Goal: Task Accomplishment & Management: Use online tool/utility

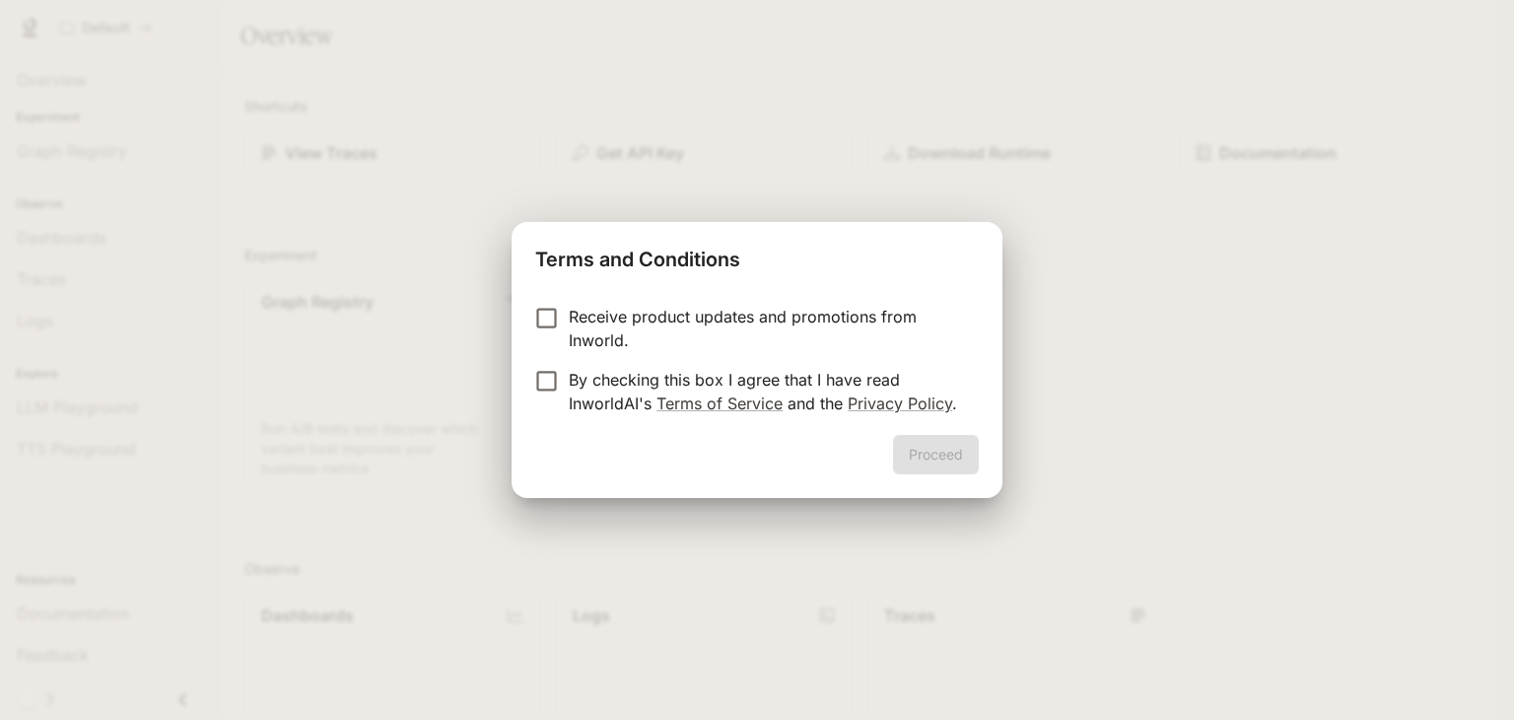
click at [675, 341] on p "Receive product updates and promotions from Inworld." at bounding box center [766, 328] width 394 height 47
click at [642, 380] on p "By checking this box I agree that I have read InworldAI's Terms of Service and …" at bounding box center [766, 391] width 394 height 47
click at [942, 461] on button "Proceed" at bounding box center [936, 454] width 86 height 39
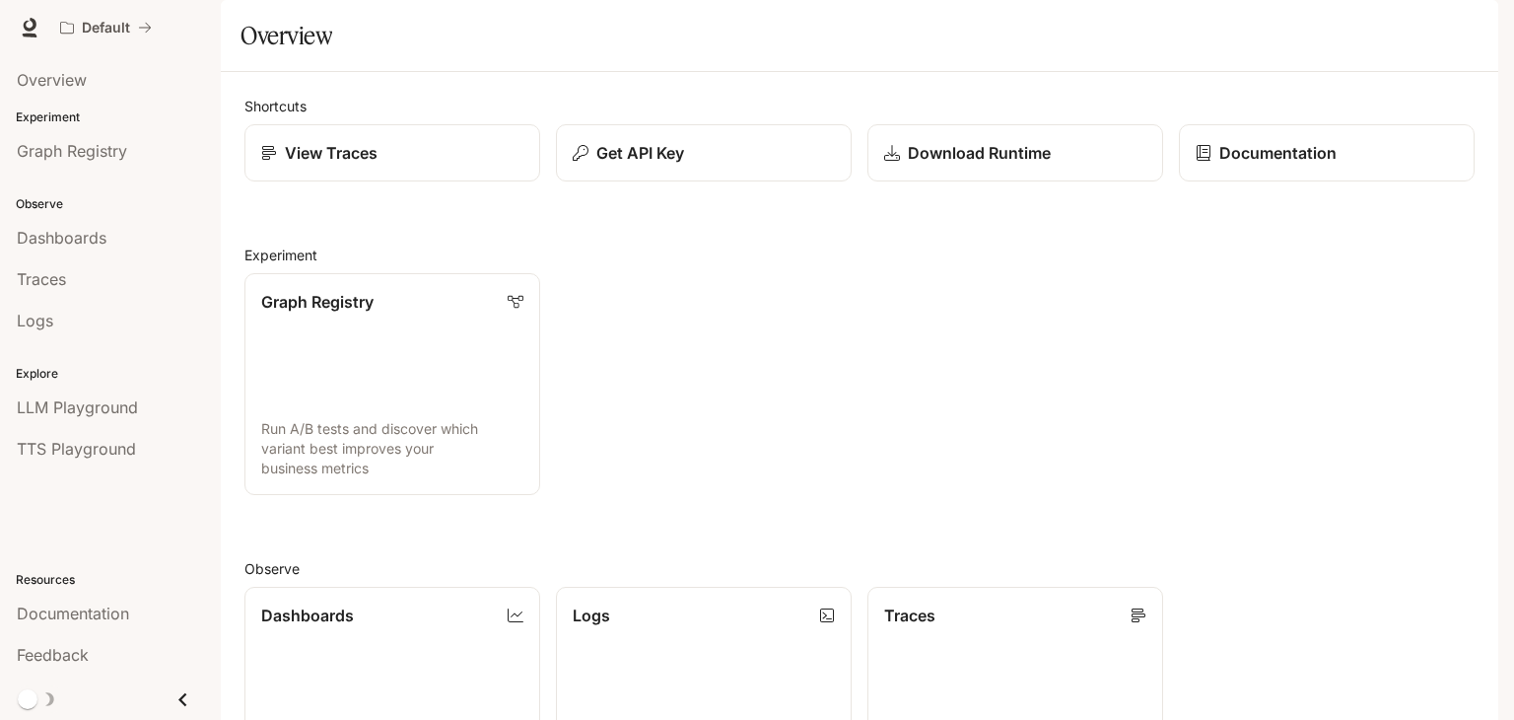
scroll to position [489, 0]
click at [114, 146] on span "Graph Registry" at bounding box center [72, 151] width 110 height 24
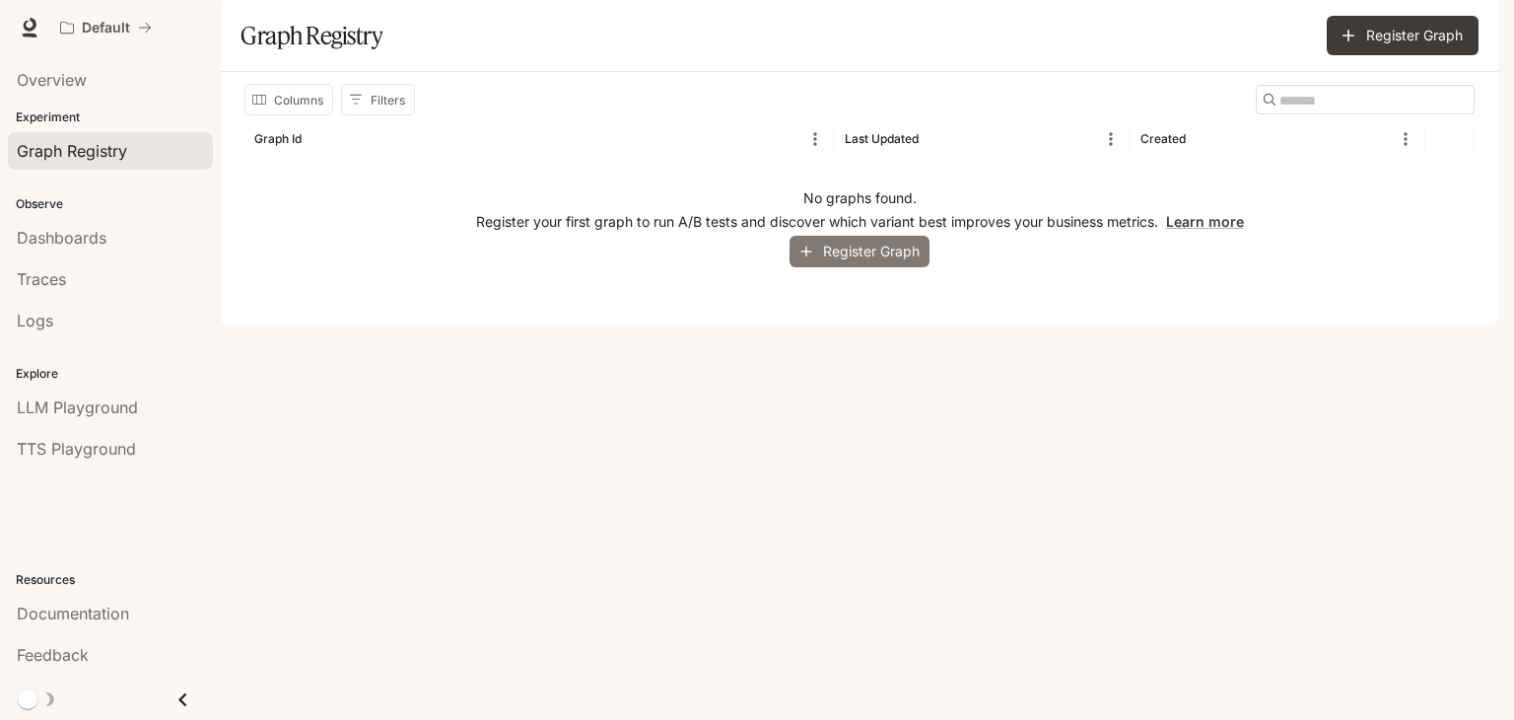
click at [859, 268] on button "Register Graph" at bounding box center [860, 252] width 140 height 33
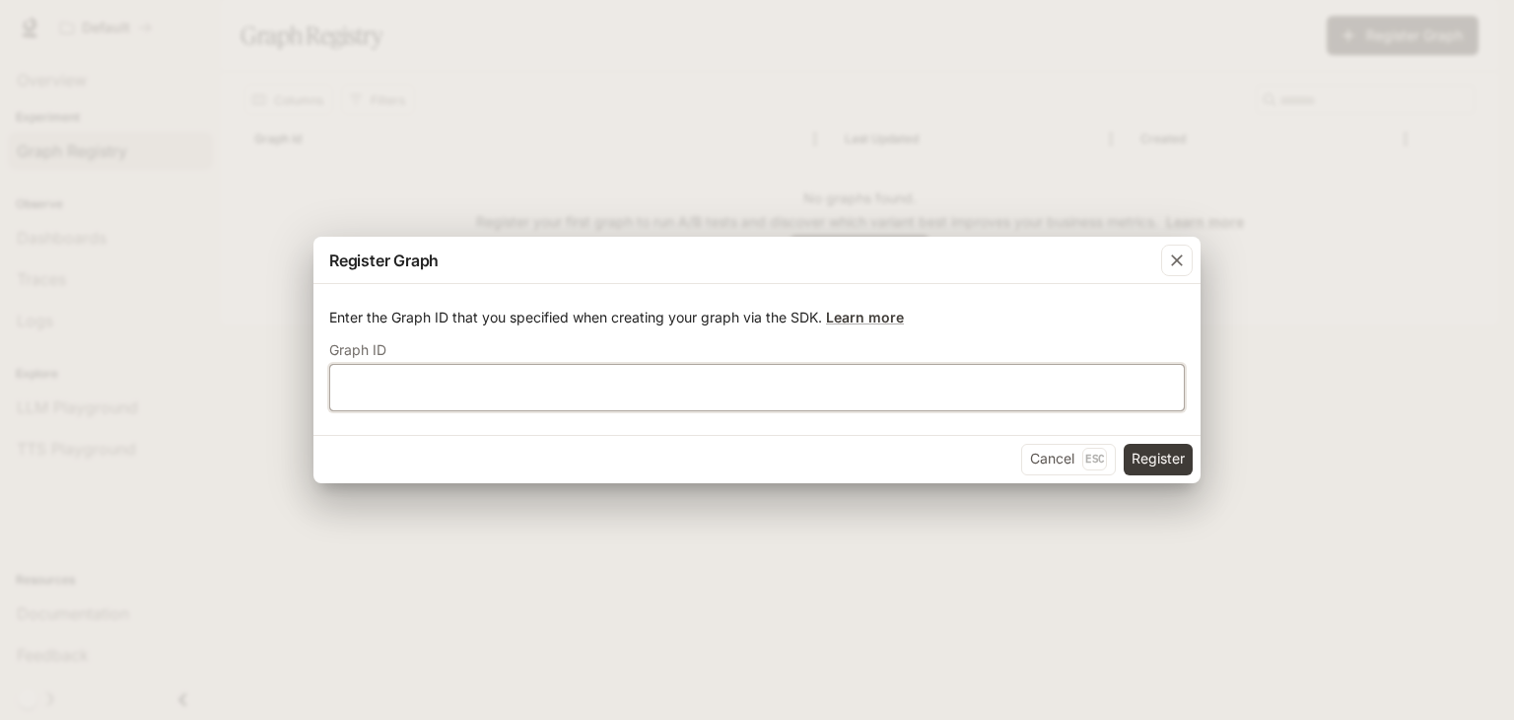
click at [461, 395] on input "text" at bounding box center [757, 387] width 854 height 20
type input "*"
click at [1168, 455] on button "Register" at bounding box center [1158, 460] width 69 height 32
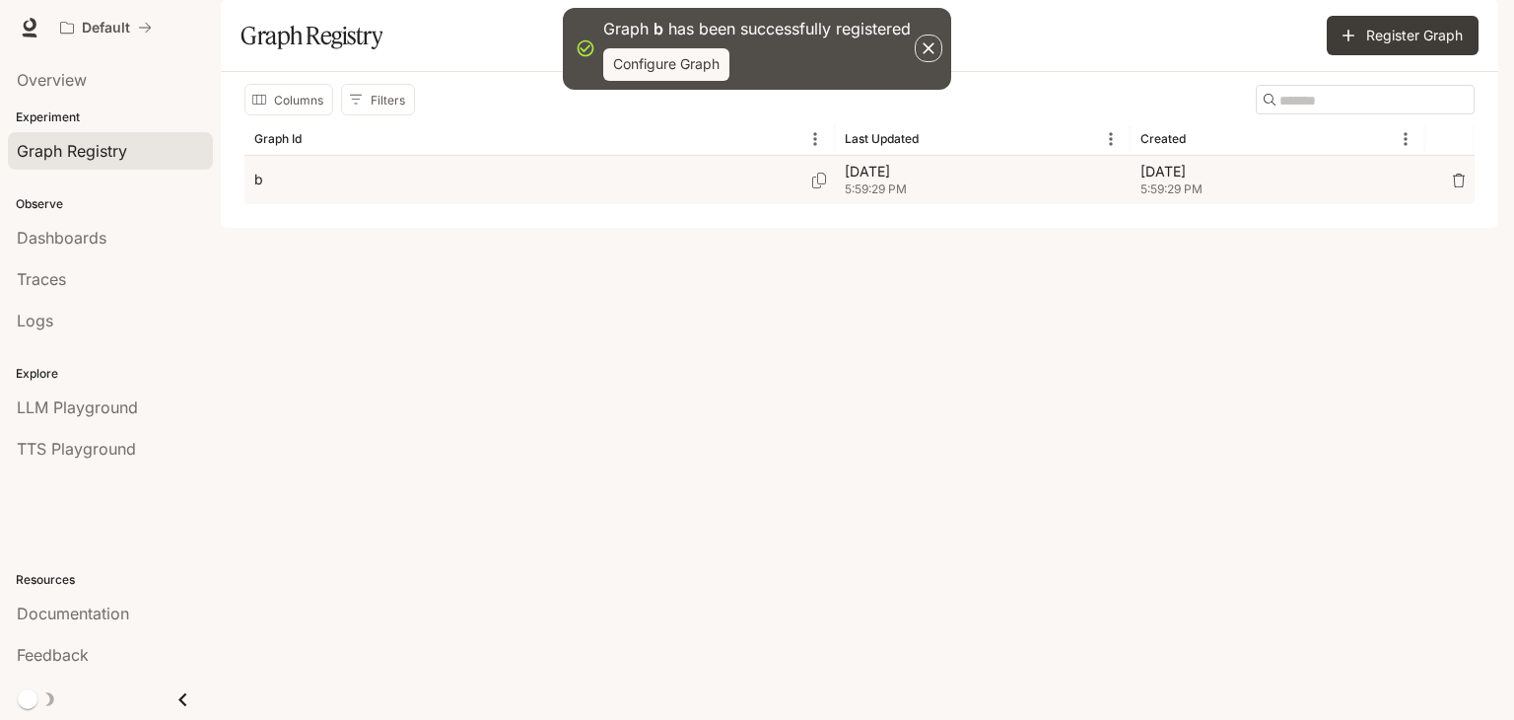
click at [701, 204] on div "b" at bounding box center [539, 180] width 571 height 48
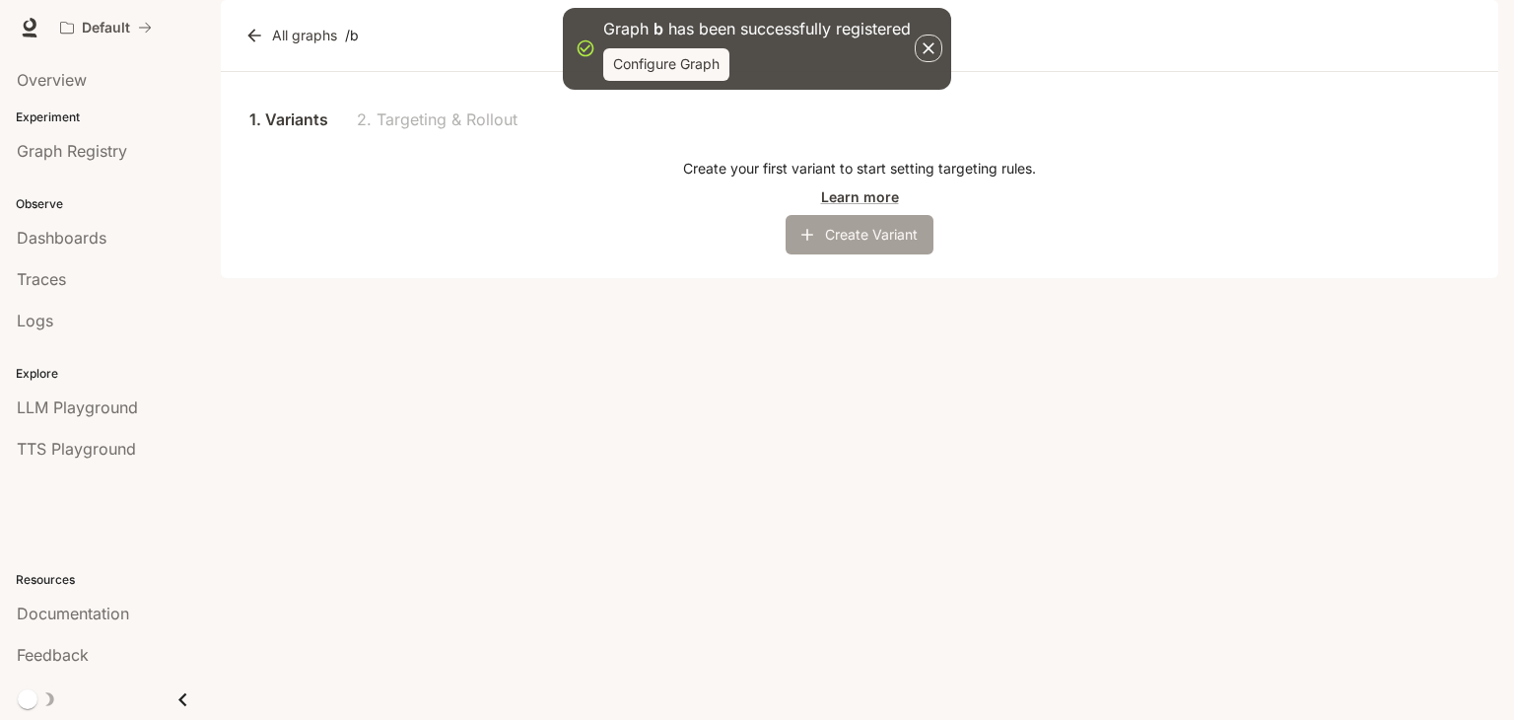
click at [852, 254] on button "Create Variant" at bounding box center [860, 234] width 148 height 39
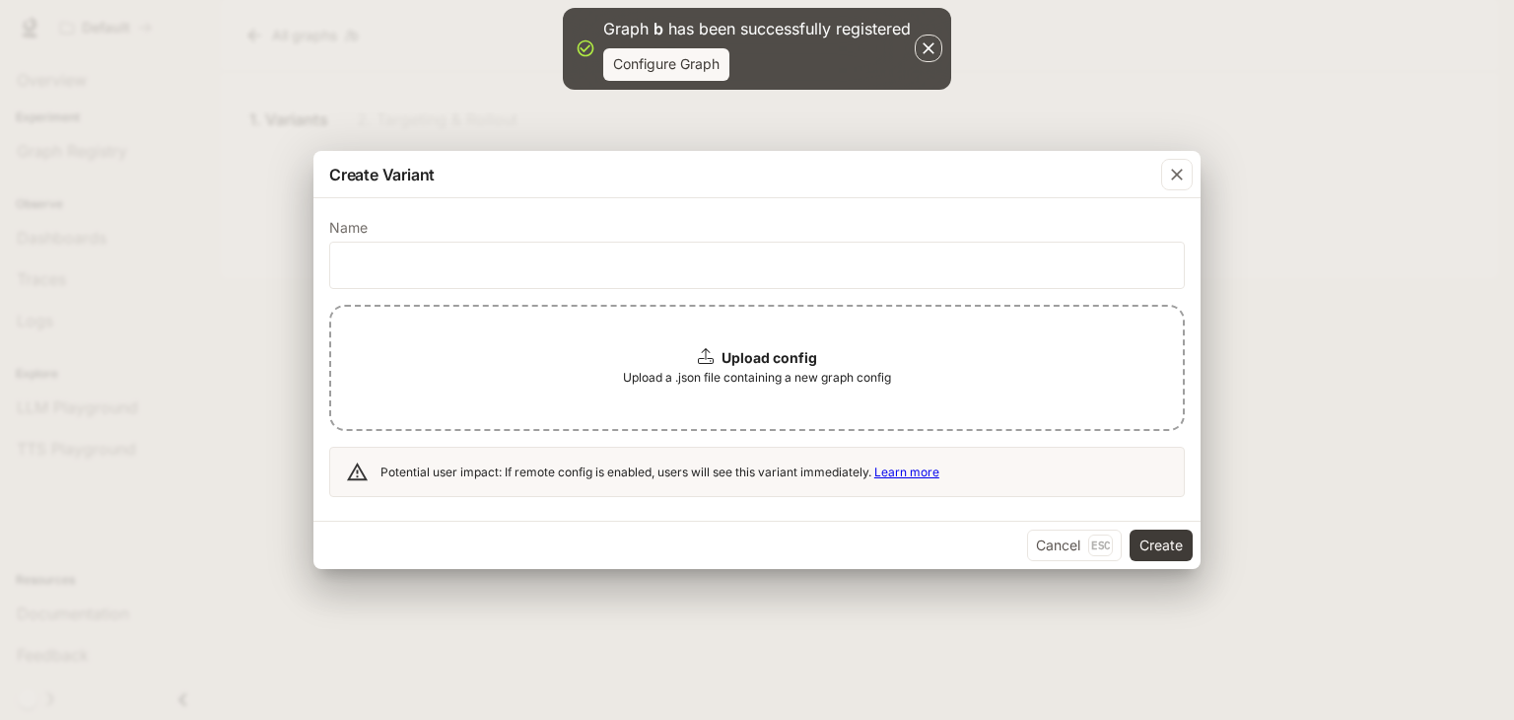
click at [525, 352] on div "Upload config Upload a .json file containing a new graph config" at bounding box center [757, 368] width 856 height 126
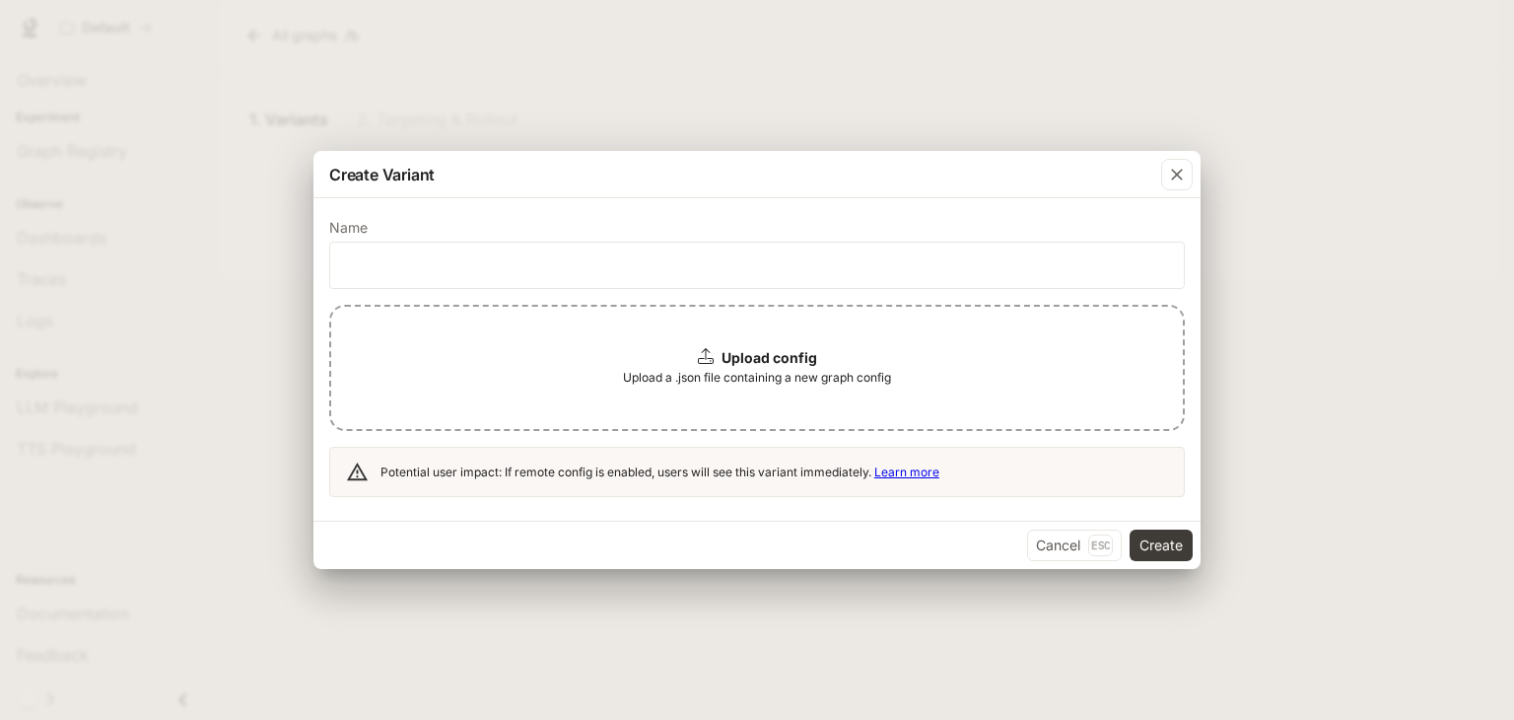
click at [671, 368] on span "Upload a .json file containing a new graph config" at bounding box center [757, 378] width 268 height 20
click at [760, 391] on div "Upload config Upload a .json file containing a new graph config File type must …" at bounding box center [757, 368] width 856 height 126
